Goal: Check status: Check status

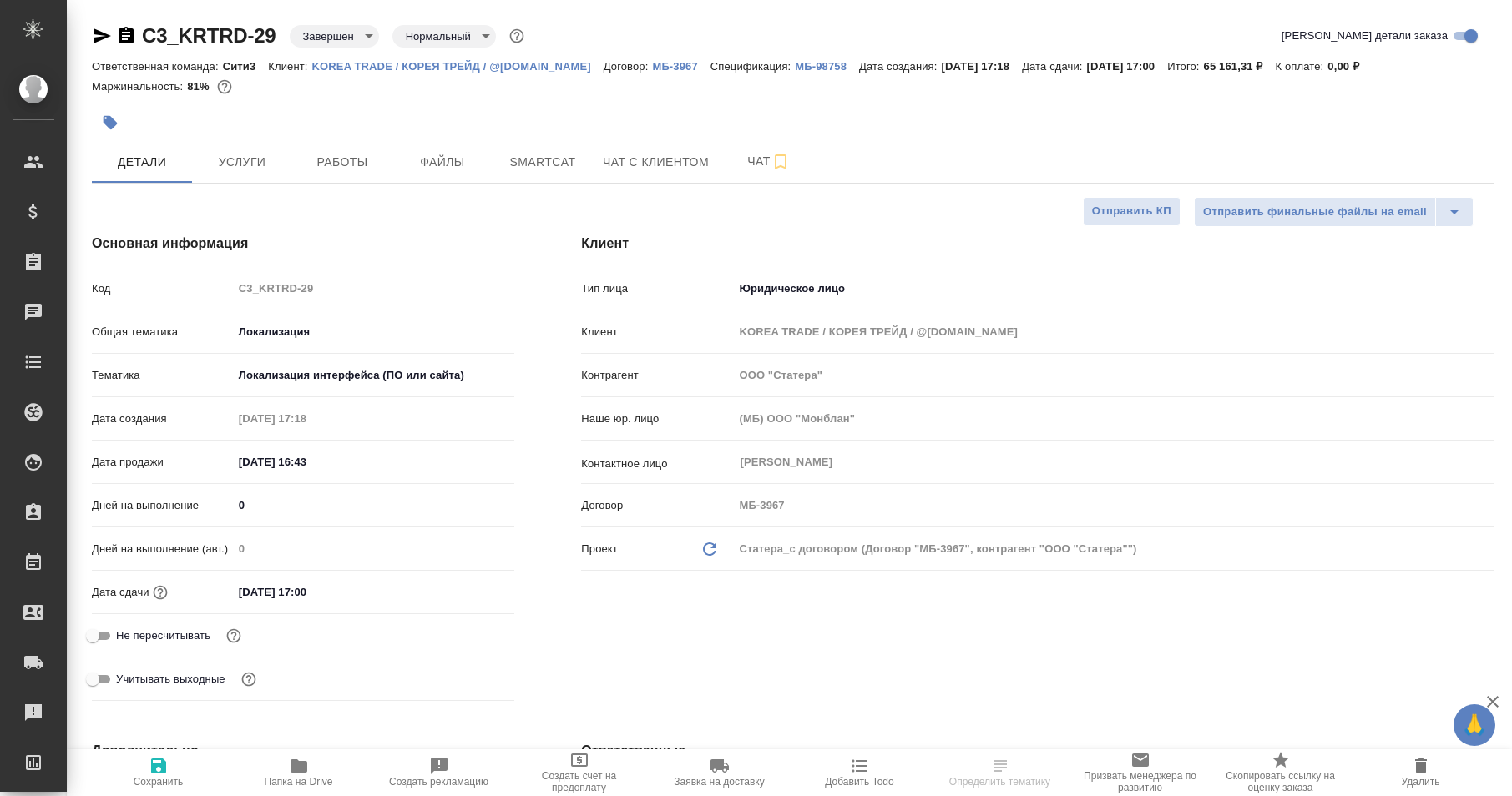
select select "RU"
click at [239, 169] on span "Услуги" at bounding box center [241, 162] width 80 height 21
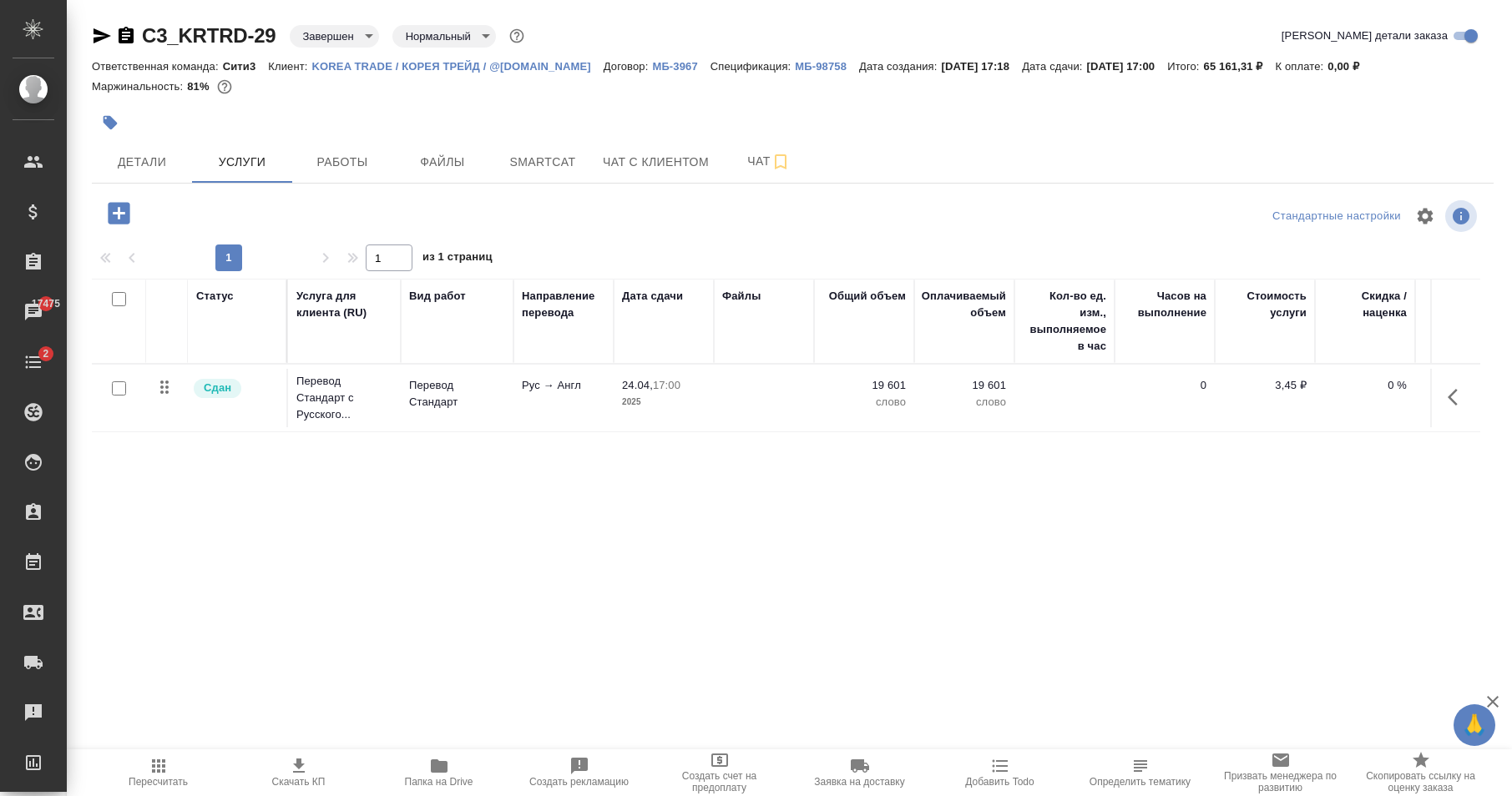
click at [502, 532] on div "Статус Услуга для клиента (RU) Вид работ Направление перевода Дата сдачи Файлы …" at bounding box center [785, 458] width 1388 height 359
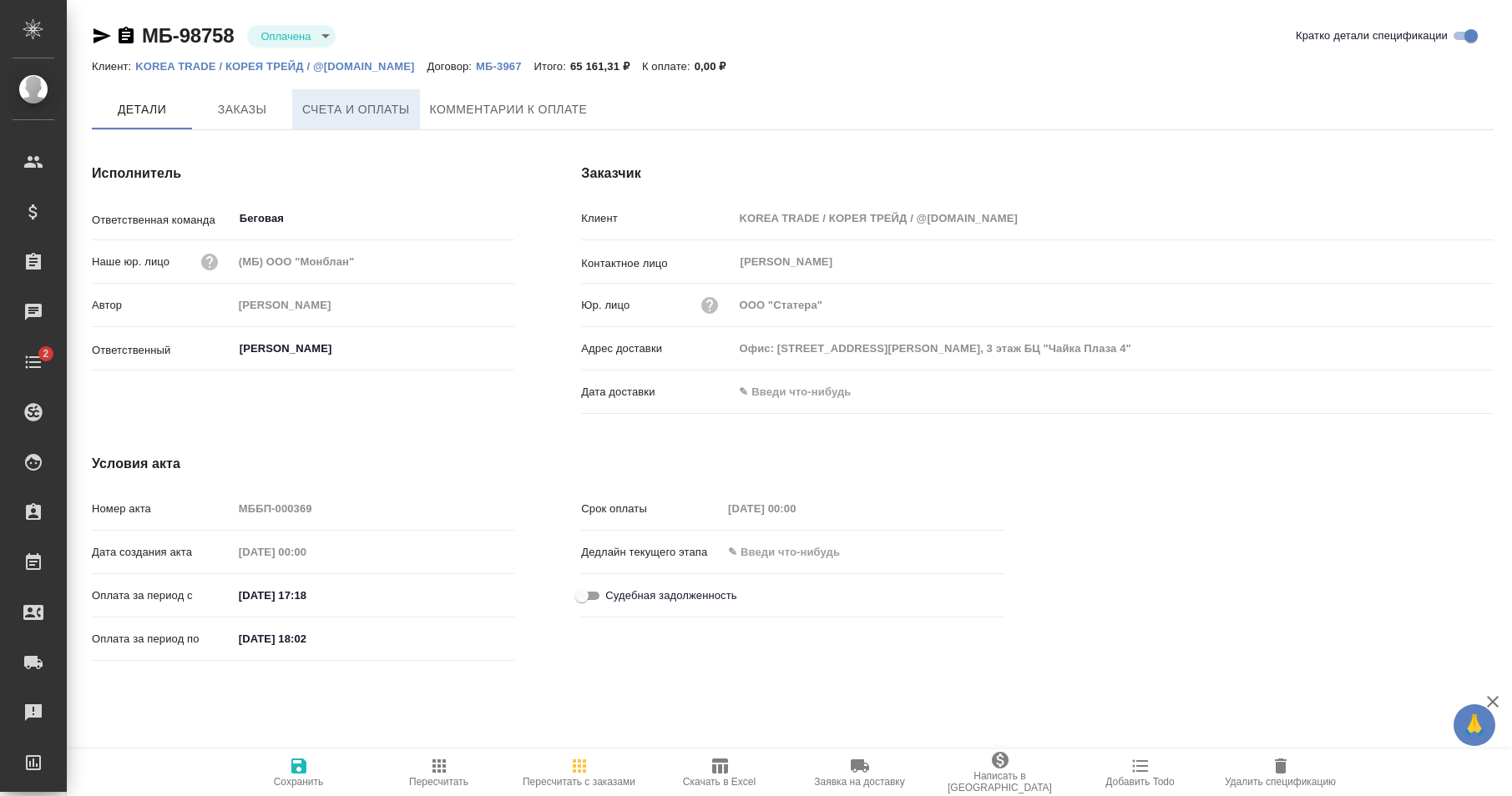
click at [350, 108] on span "Счета и оплаты" at bounding box center [356, 110] width 108 height 21
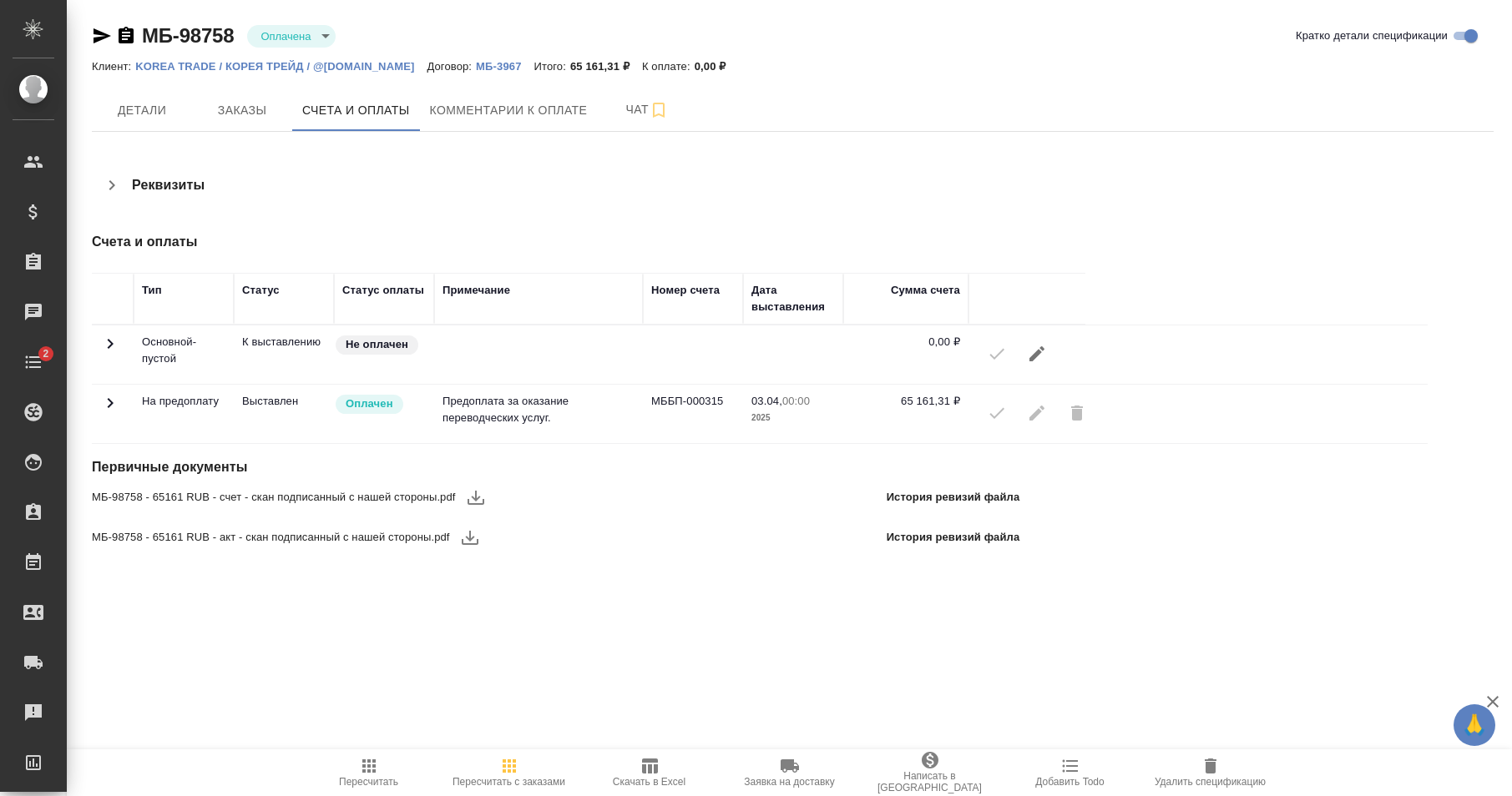
click at [112, 354] on icon at bounding box center [110, 343] width 20 height 20
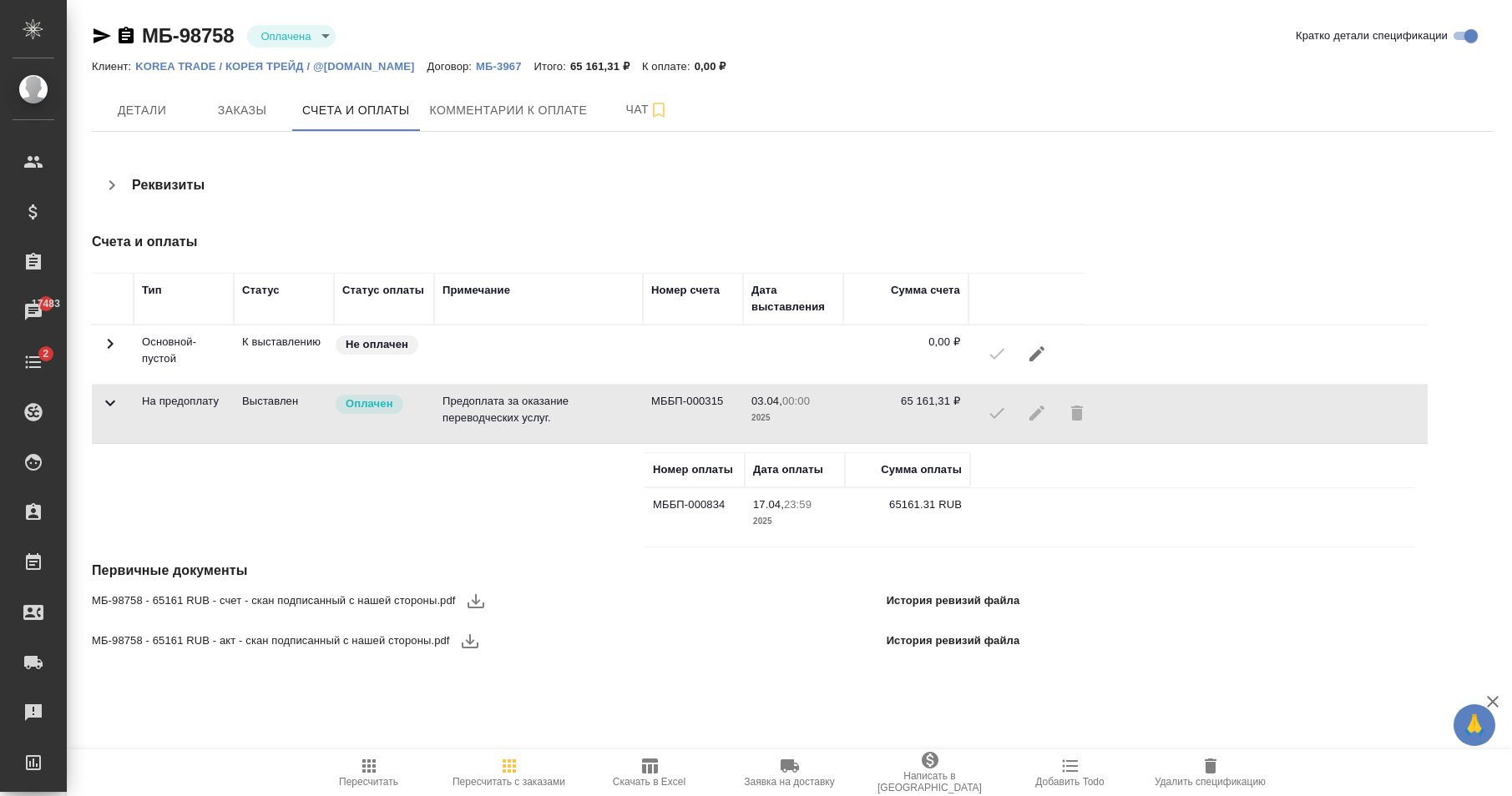
click at [115, 354] on icon at bounding box center [110, 343] width 20 height 20
